Goal: Check status: Check status

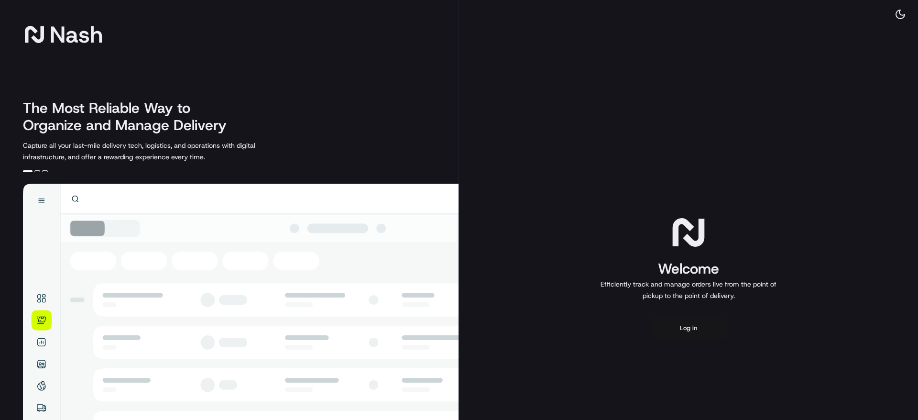
click at [667, 331] on button "Log in" at bounding box center [688, 327] width 76 height 23
click at [683, 322] on button "Log in" at bounding box center [688, 327] width 76 height 23
